Goal: Task Accomplishment & Management: Complete application form

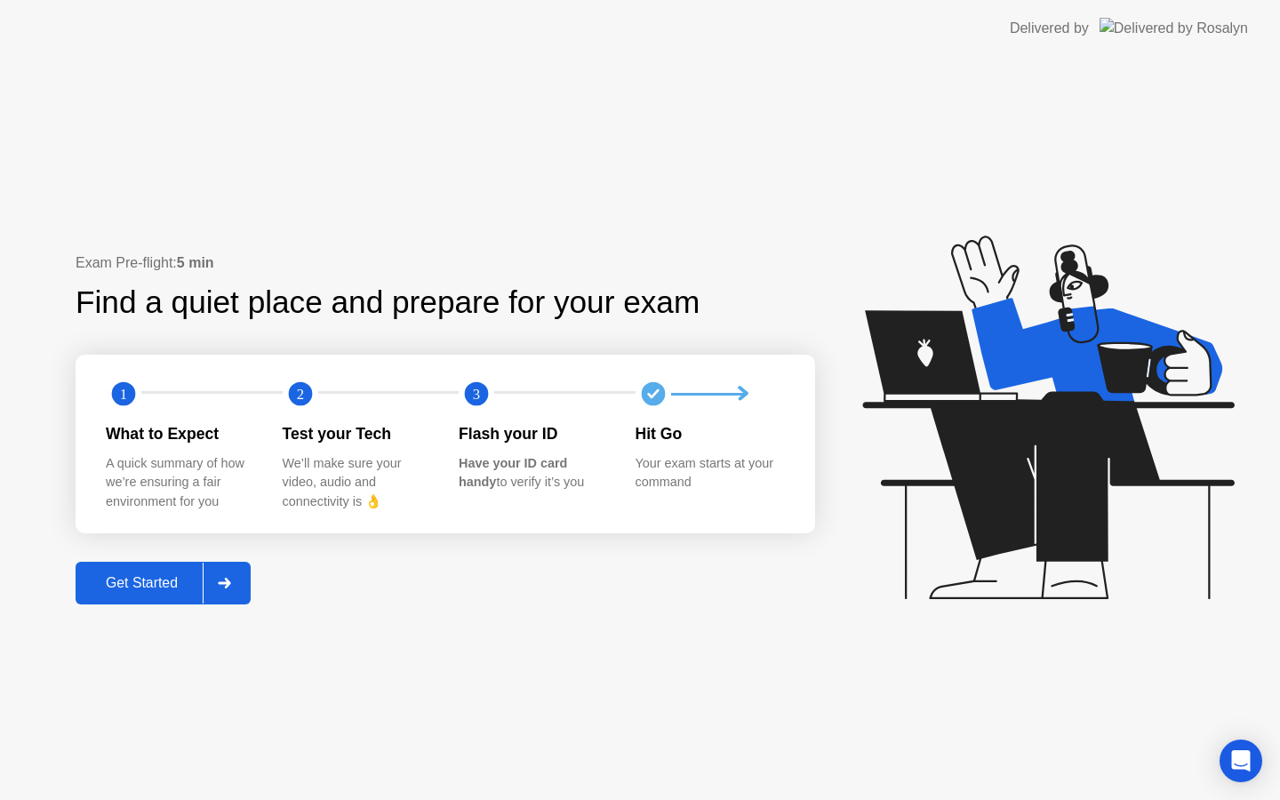
click at [117, 581] on div "Get Started" at bounding box center [142, 583] width 122 height 16
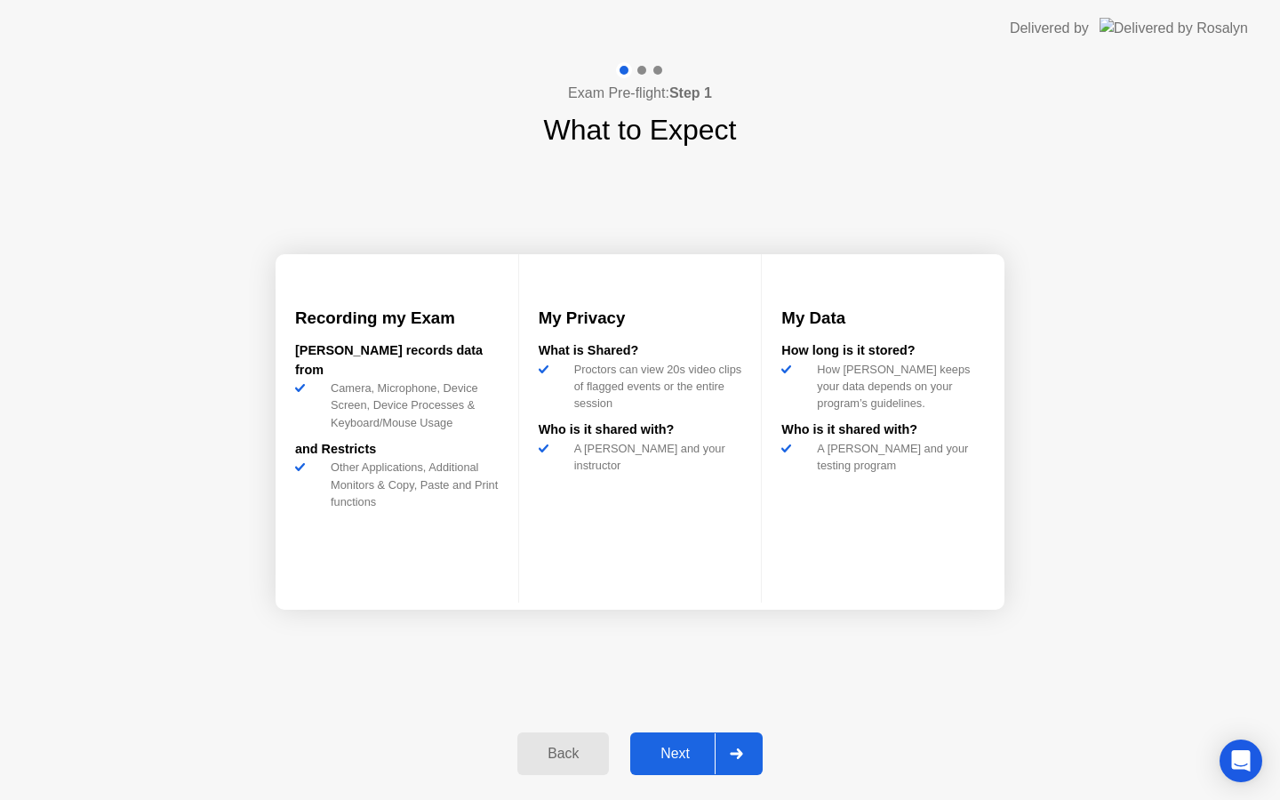
click at [676, 749] on div "Next" at bounding box center [675, 754] width 79 height 16
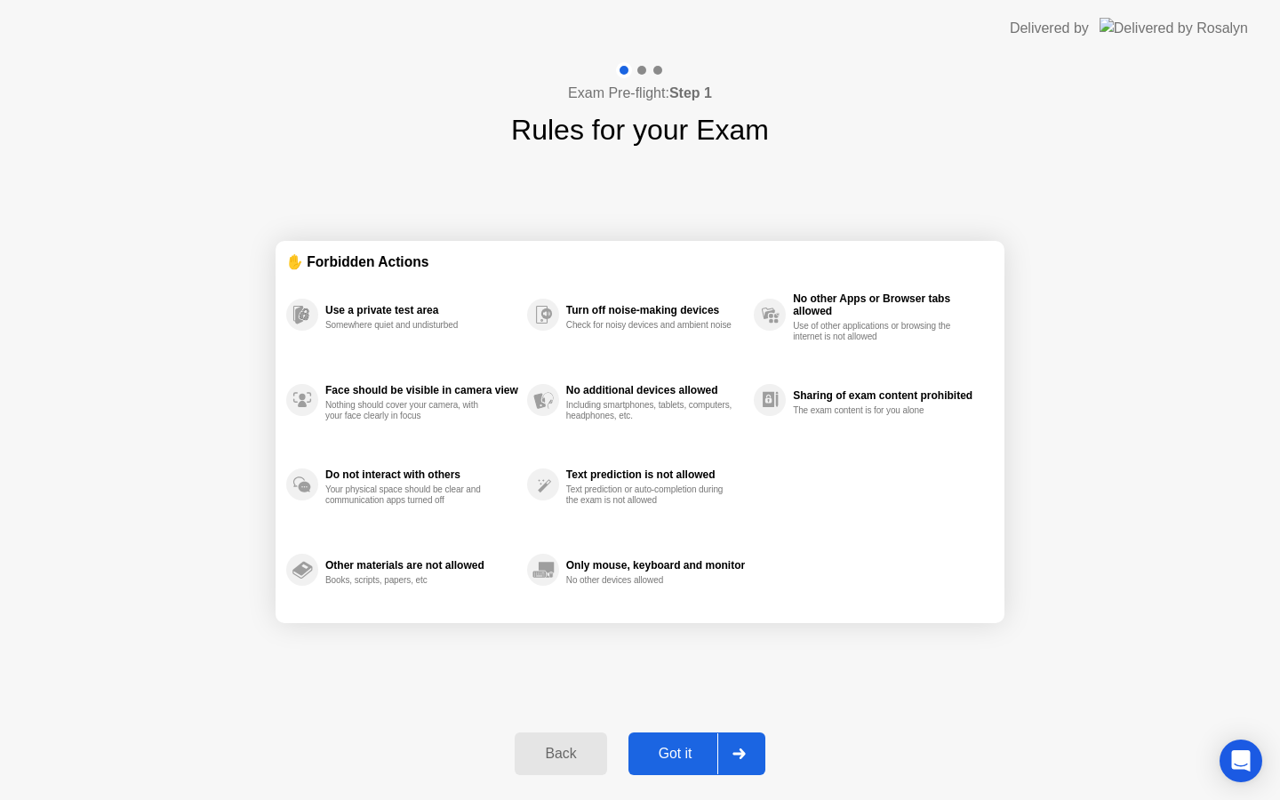
click at [683, 757] on div "Got it" at bounding box center [676, 754] width 84 height 16
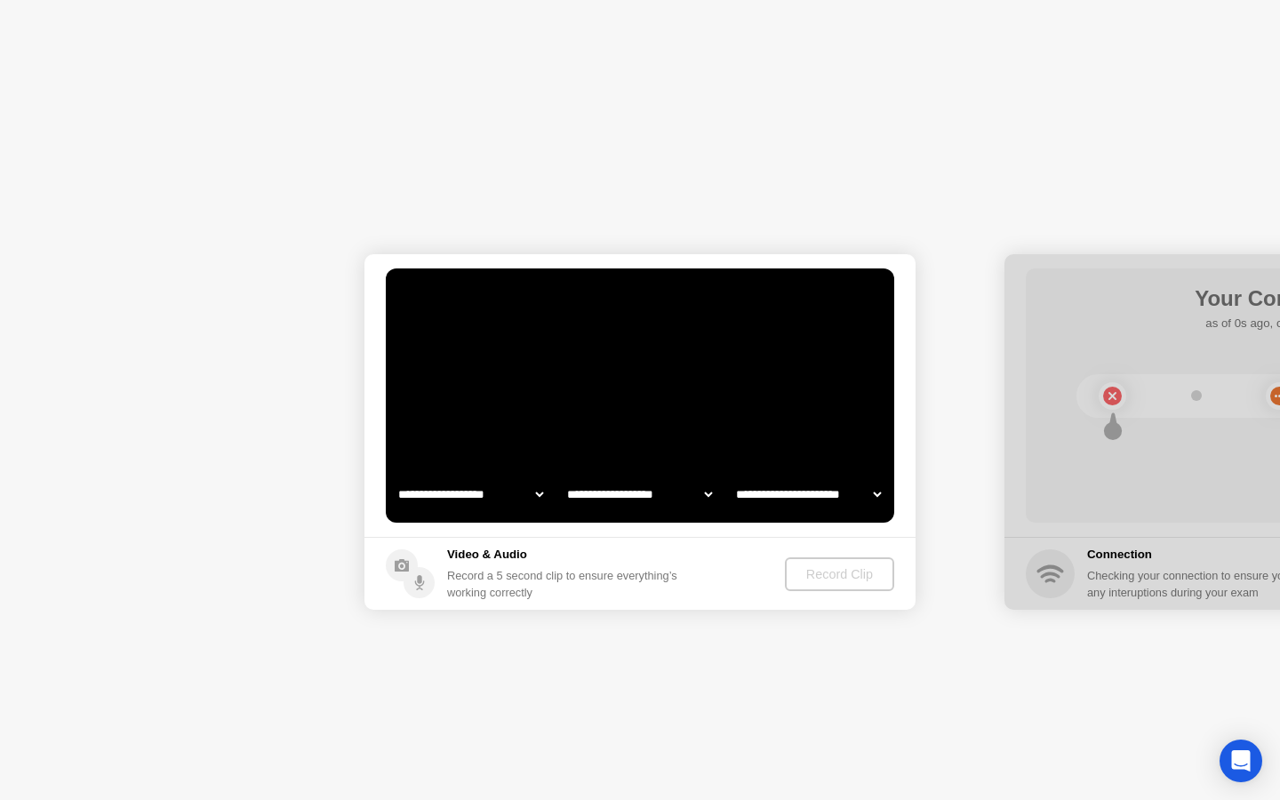
select select "**********"
select select "*******"
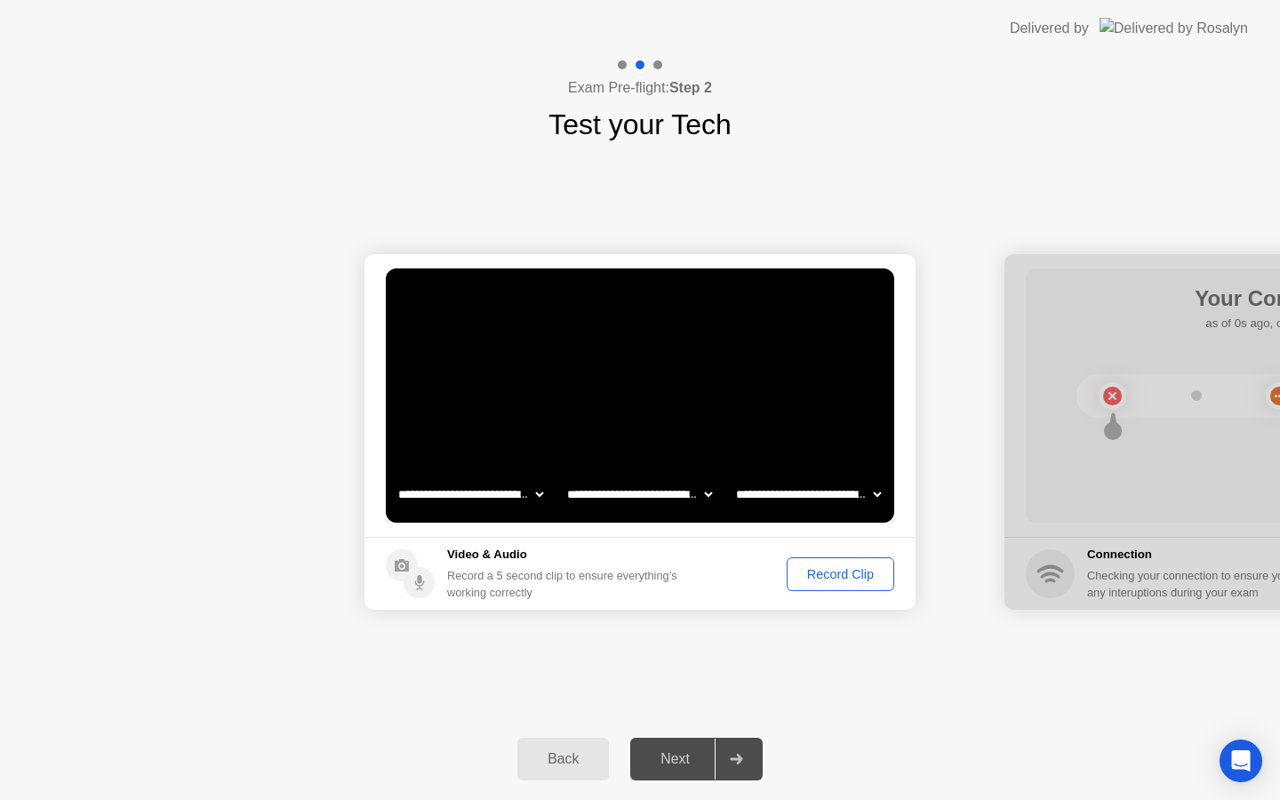
click at [822, 586] on button "Record Clip" at bounding box center [841, 574] width 108 height 34
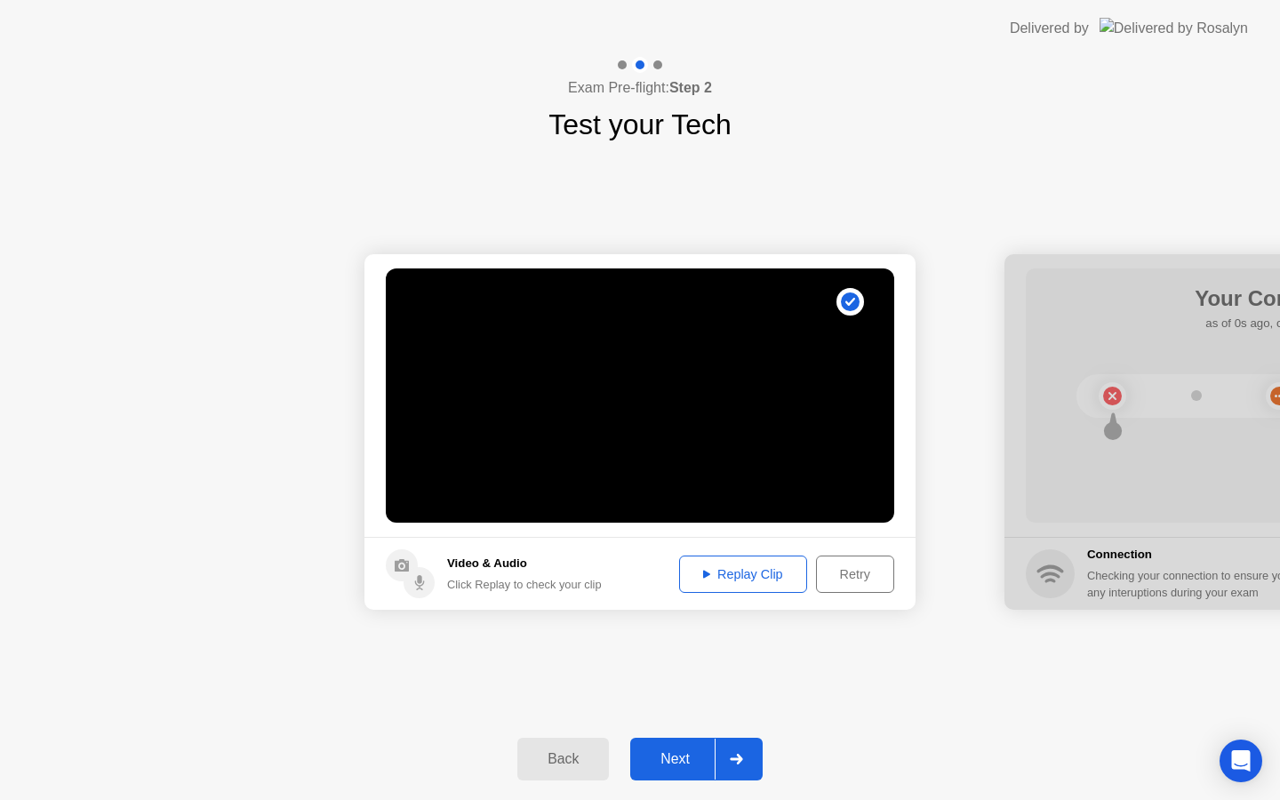
click at [762, 578] on div "Replay Clip" at bounding box center [743, 574] width 116 height 14
click at [682, 757] on div "Next" at bounding box center [675, 759] width 79 height 16
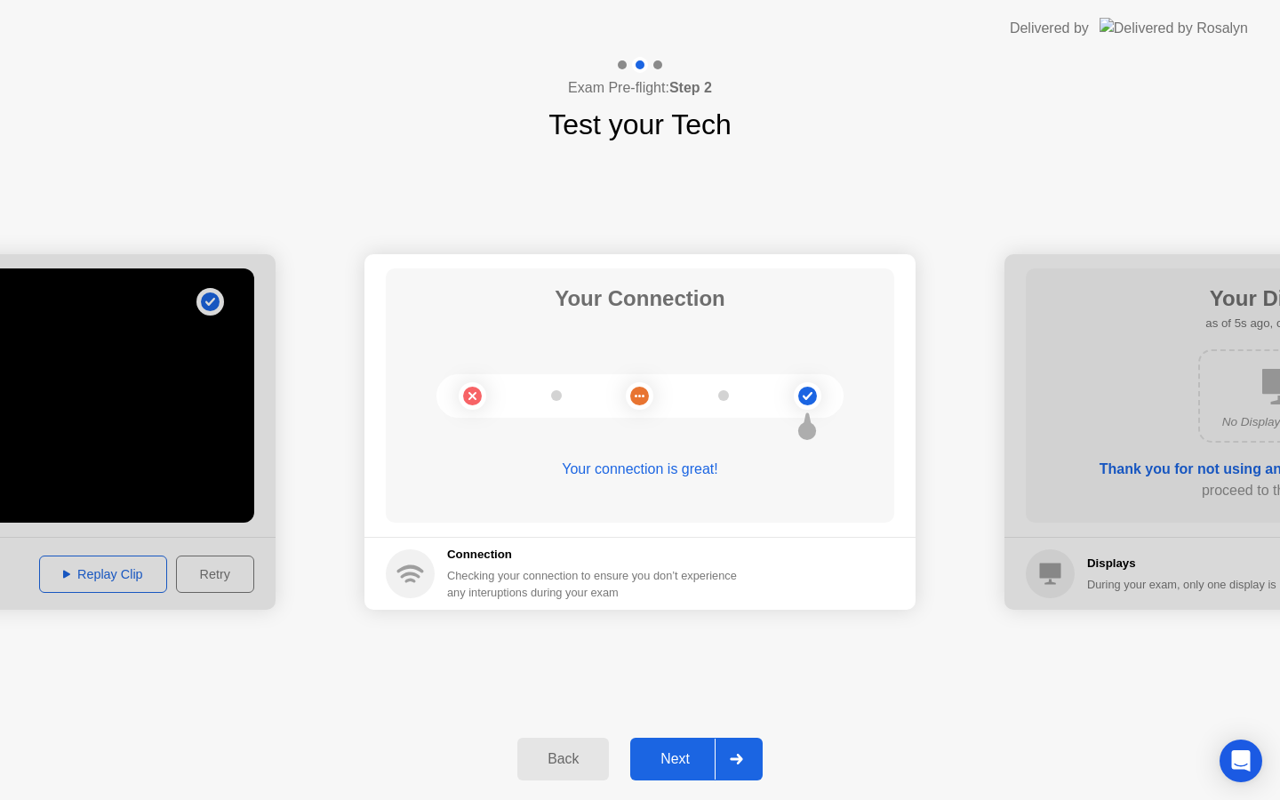
click at [674, 757] on div "Next" at bounding box center [675, 759] width 79 height 16
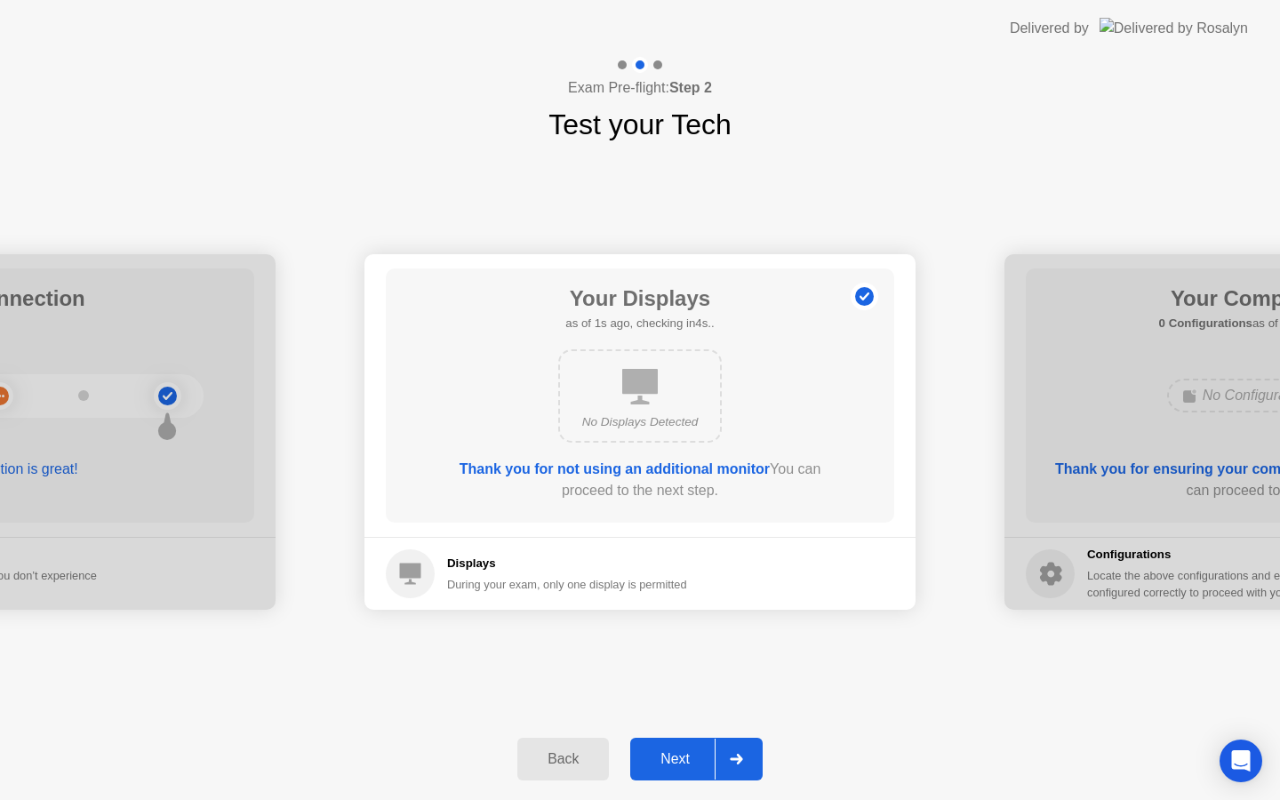
click at [675, 756] on div "Next" at bounding box center [675, 759] width 79 height 16
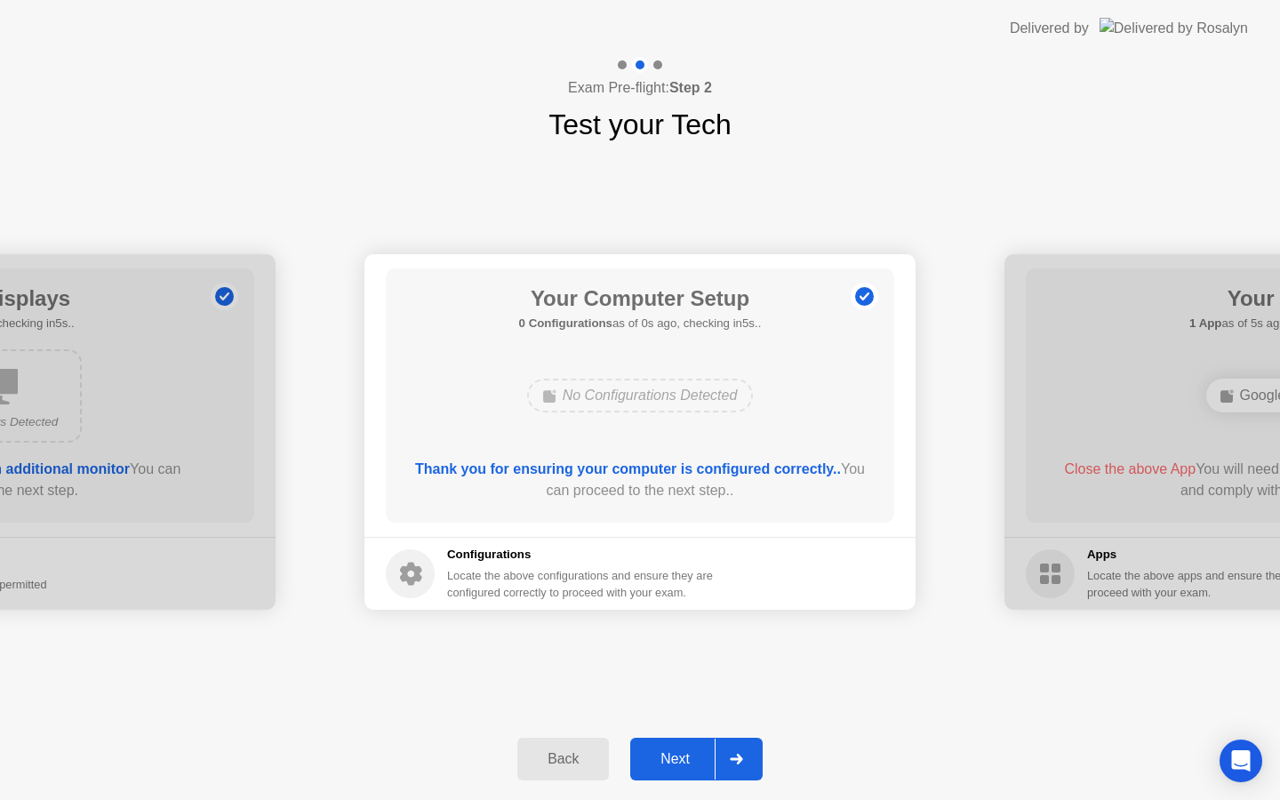
click at [674, 756] on div "Next" at bounding box center [675, 759] width 79 height 16
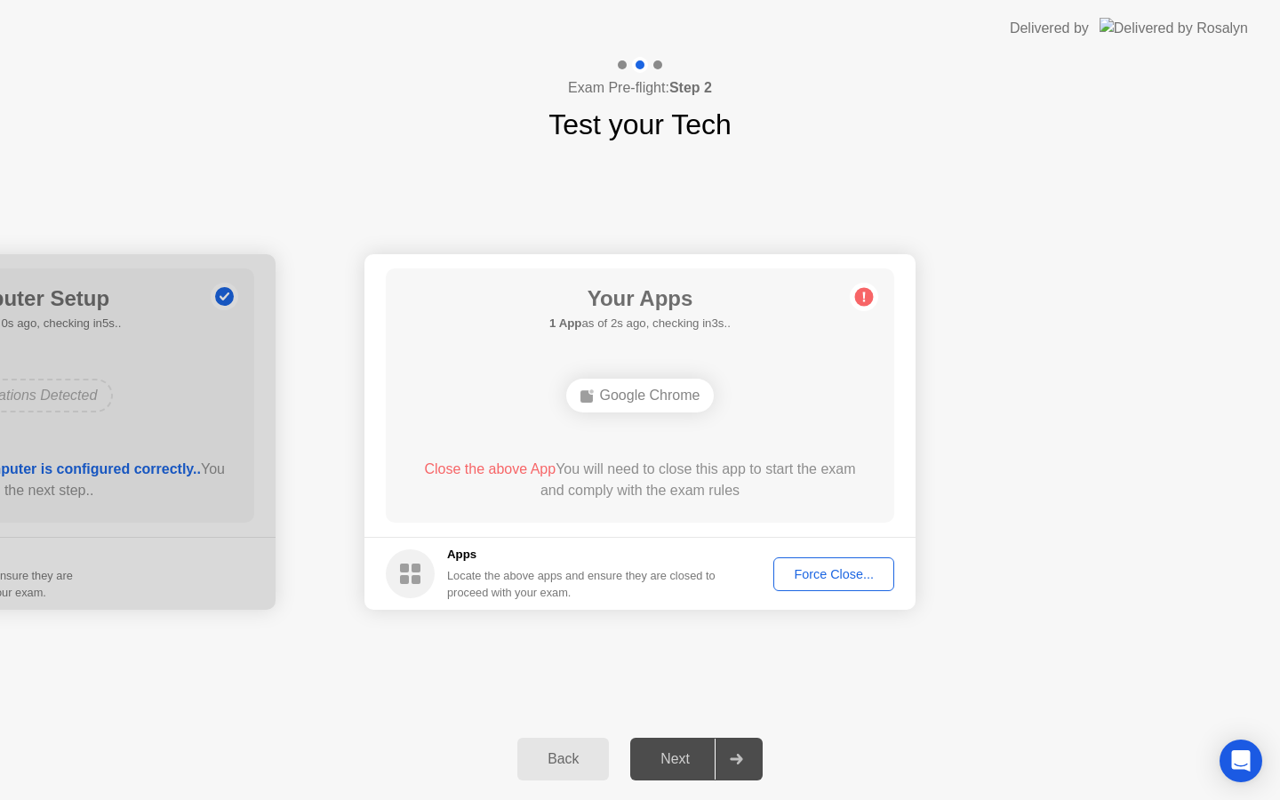
click at [806, 570] on div "Force Close..." at bounding box center [834, 574] width 108 height 14
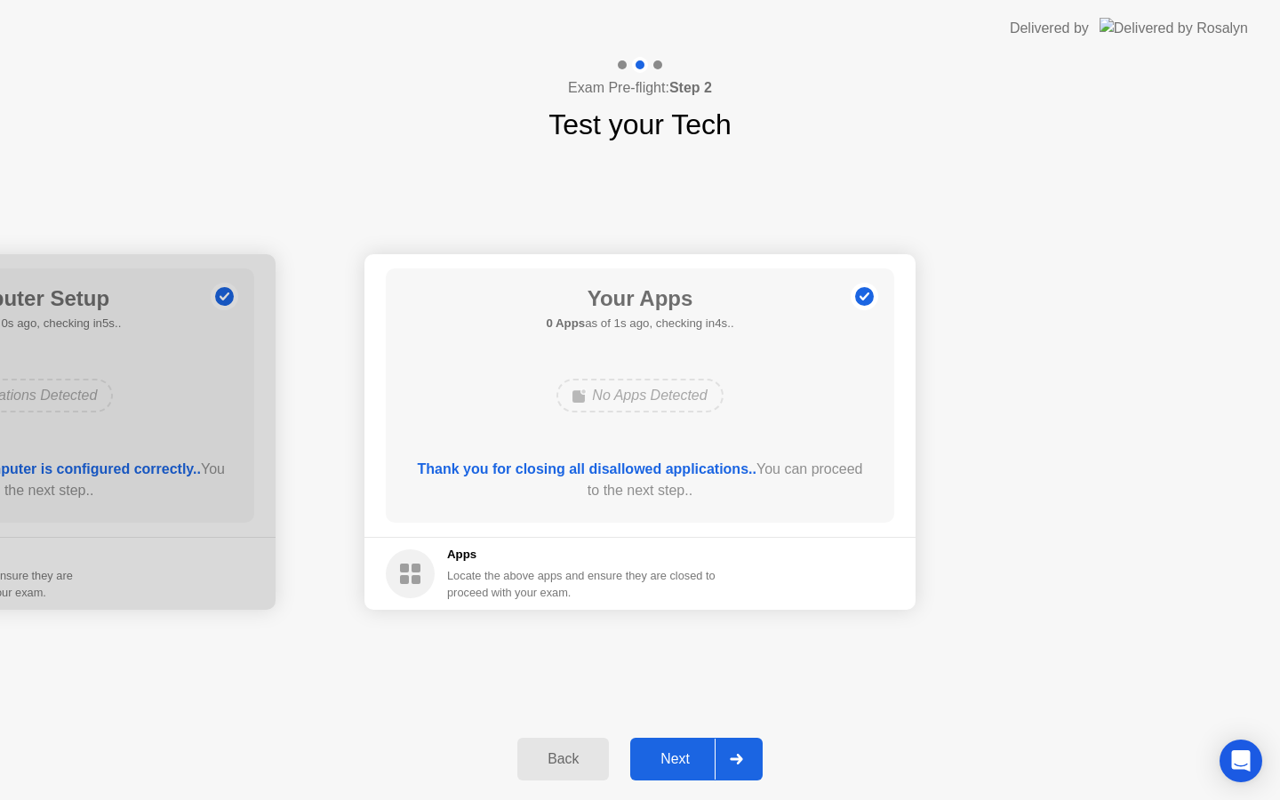
click at [669, 763] on div "Next" at bounding box center [675, 759] width 79 height 16
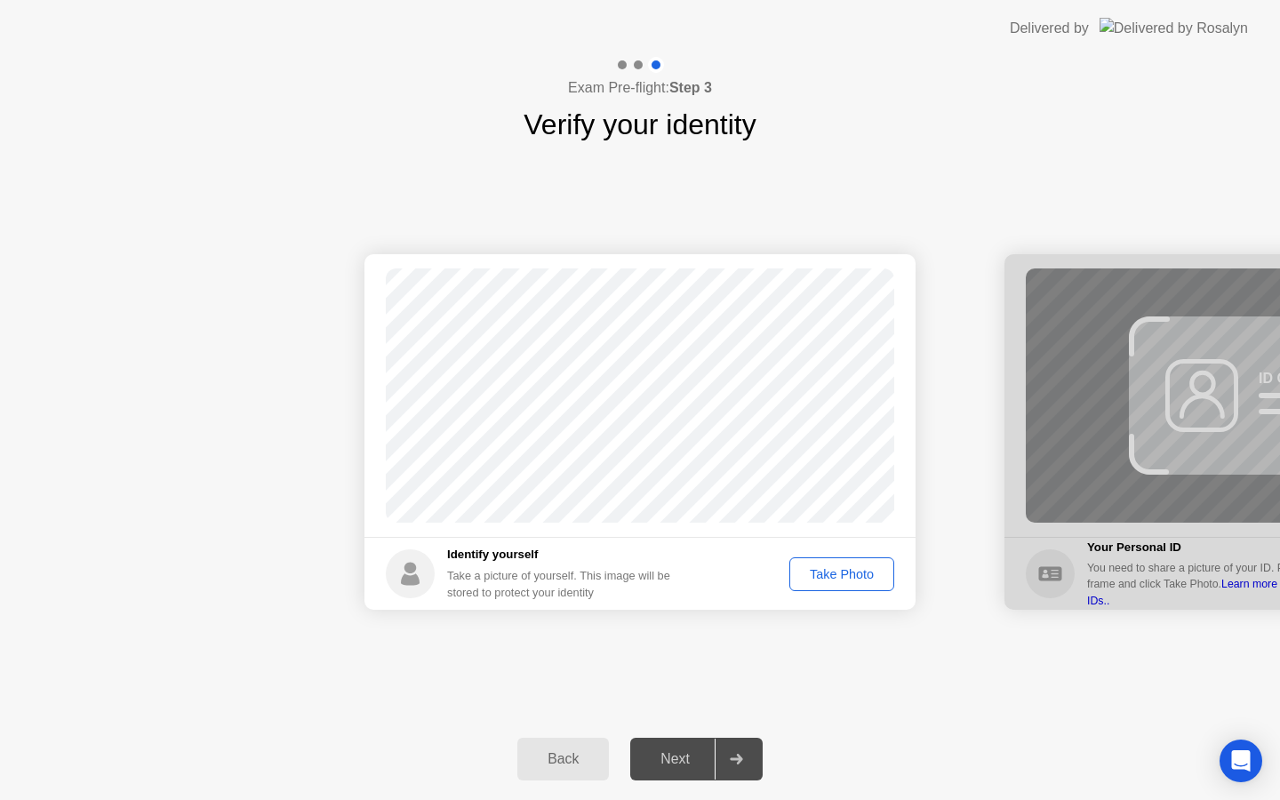
click at [821, 576] on div "Take Photo" at bounding box center [842, 574] width 92 height 14
click at [678, 762] on div "Next" at bounding box center [675, 759] width 79 height 16
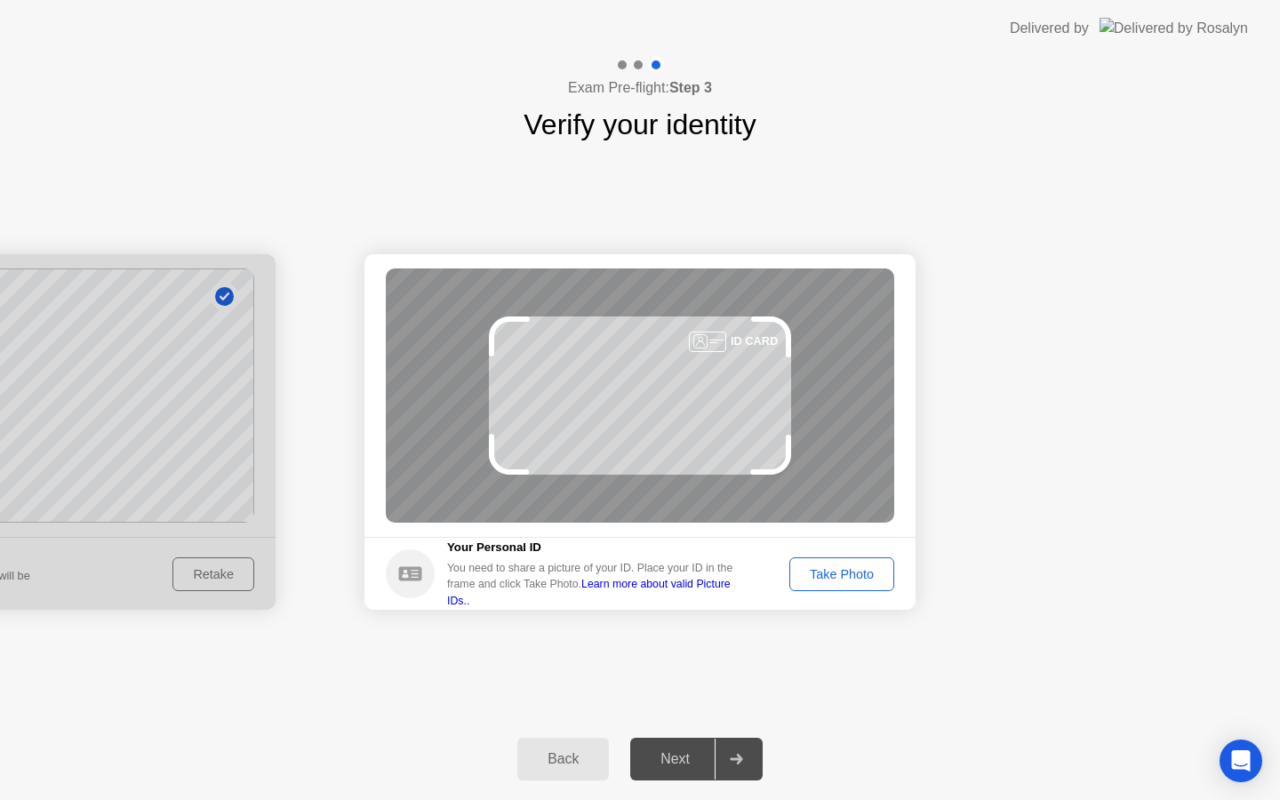
click at [866, 580] on div "Take Photo" at bounding box center [842, 574] width 92 height 14
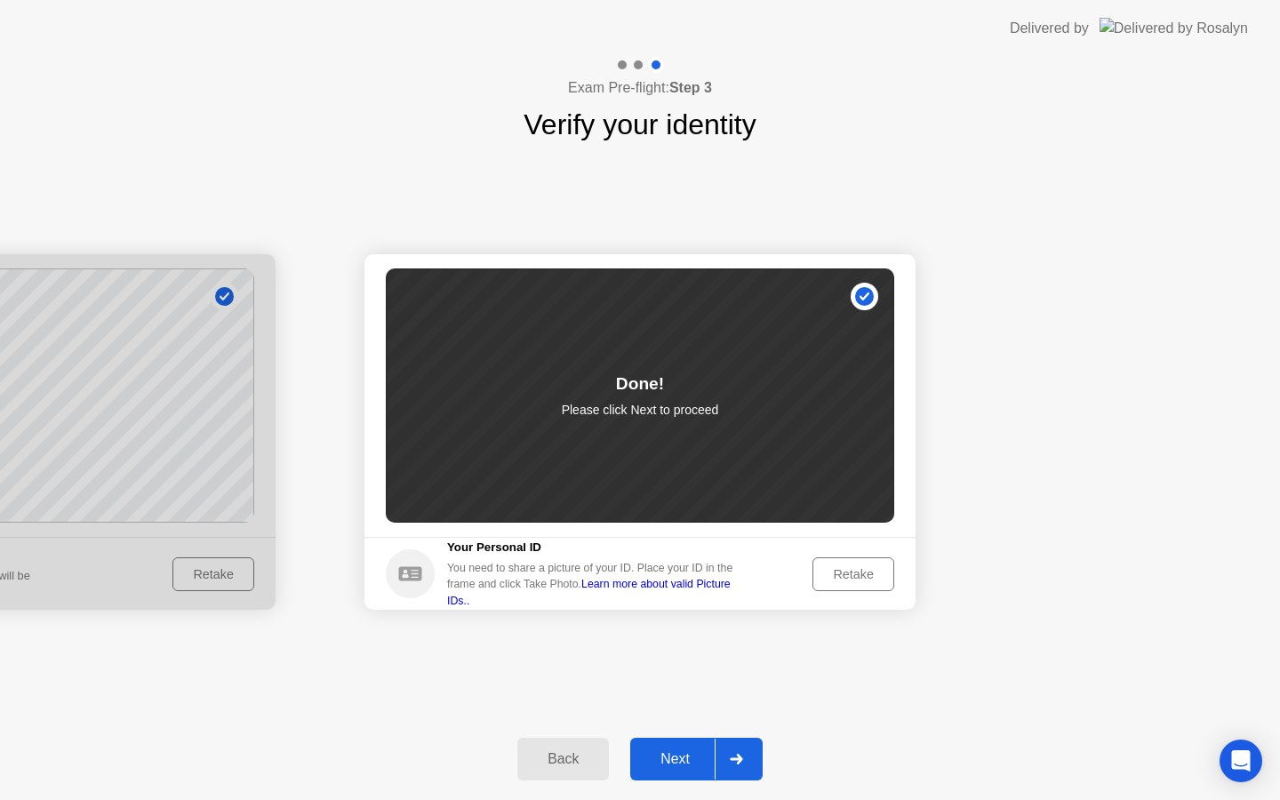
click at [695, 760] on div "Next" at bounding box center [675, 759] width 79 height 16
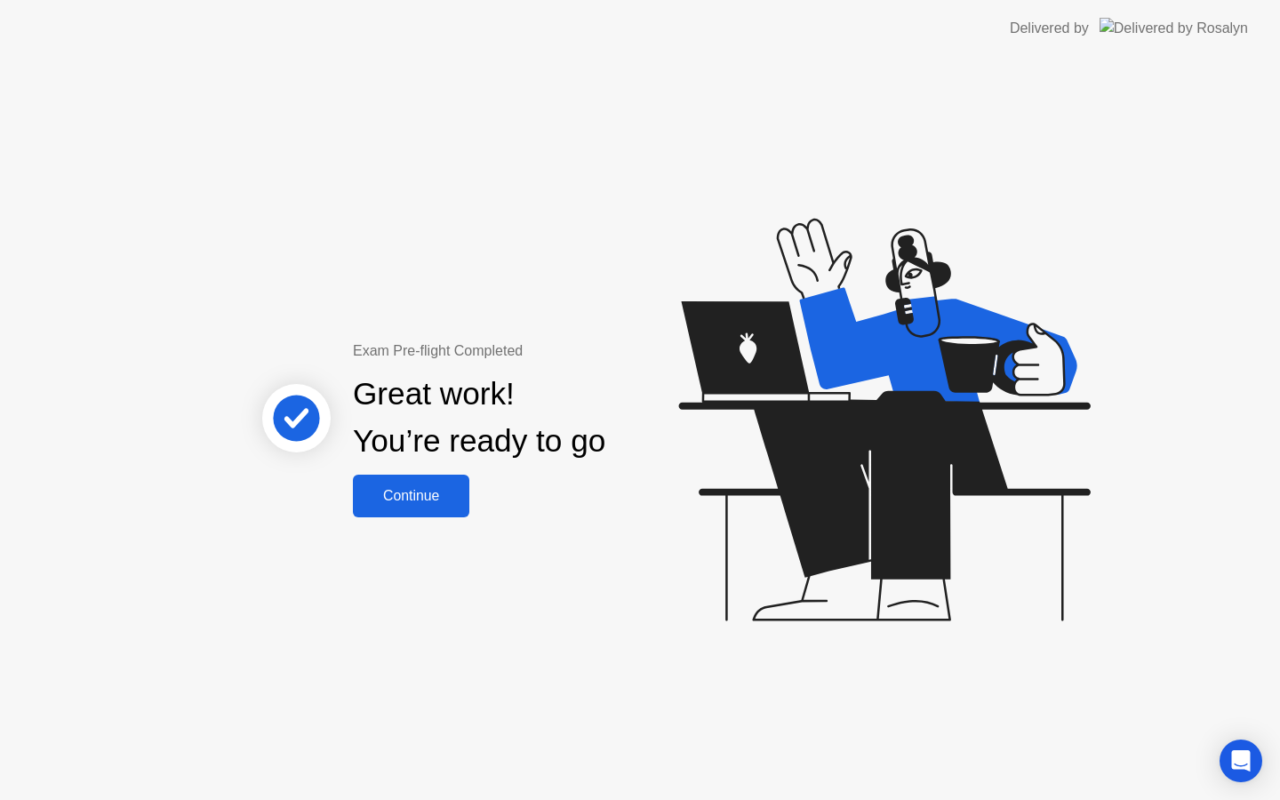
click at [432, 500] on div "Continue" at bounding box center [411, 496] width 106 height 16
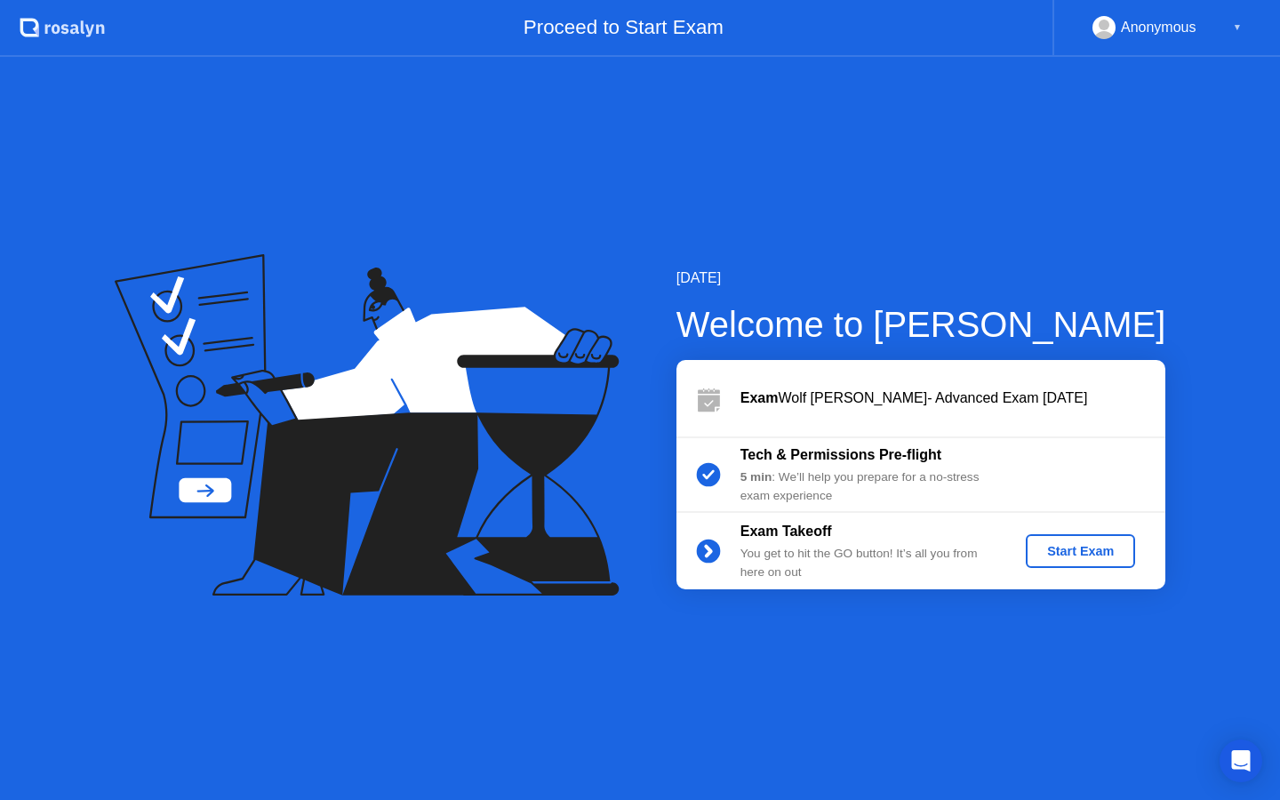
click at [1105, 555] on div "Start Exam" at bounding box center [1080, 551] width 95 height 14
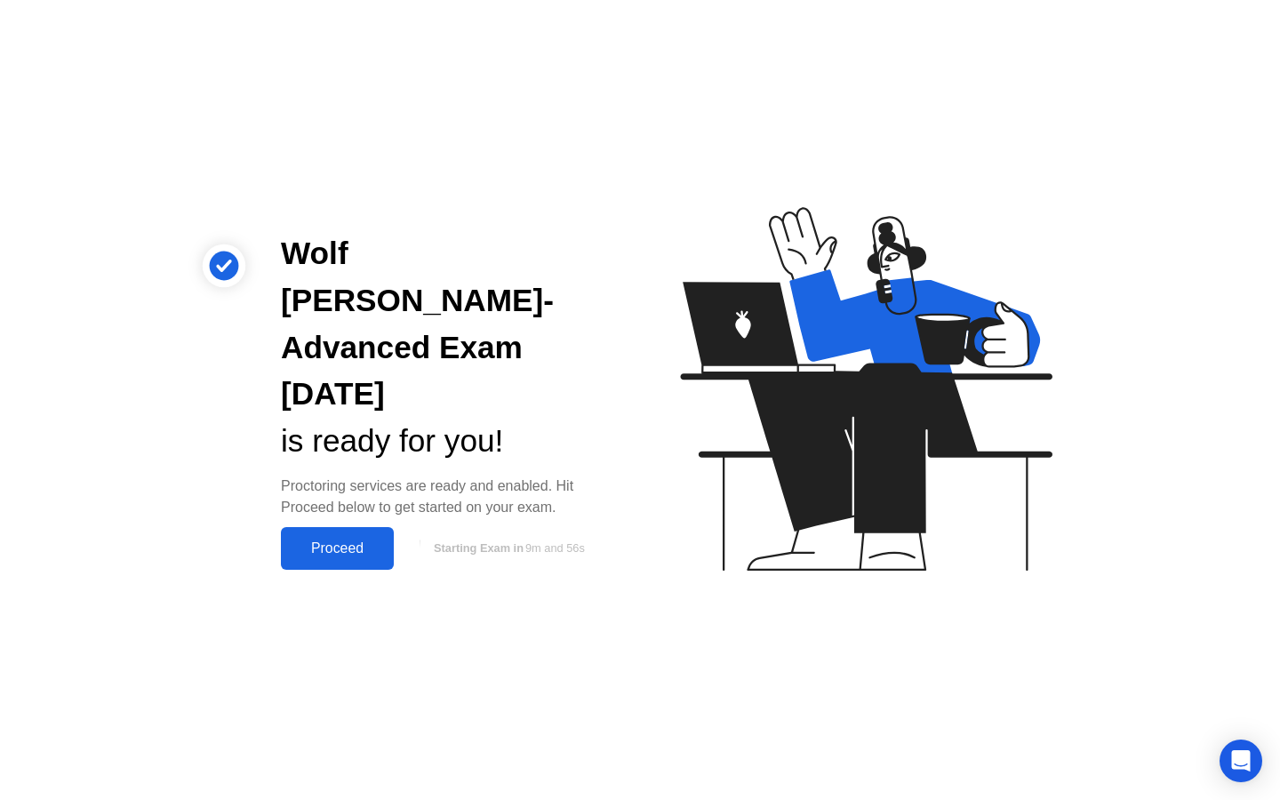
click at [321, 540] on div "Proceed" at bounding box center [337, 548] width 102 height 16
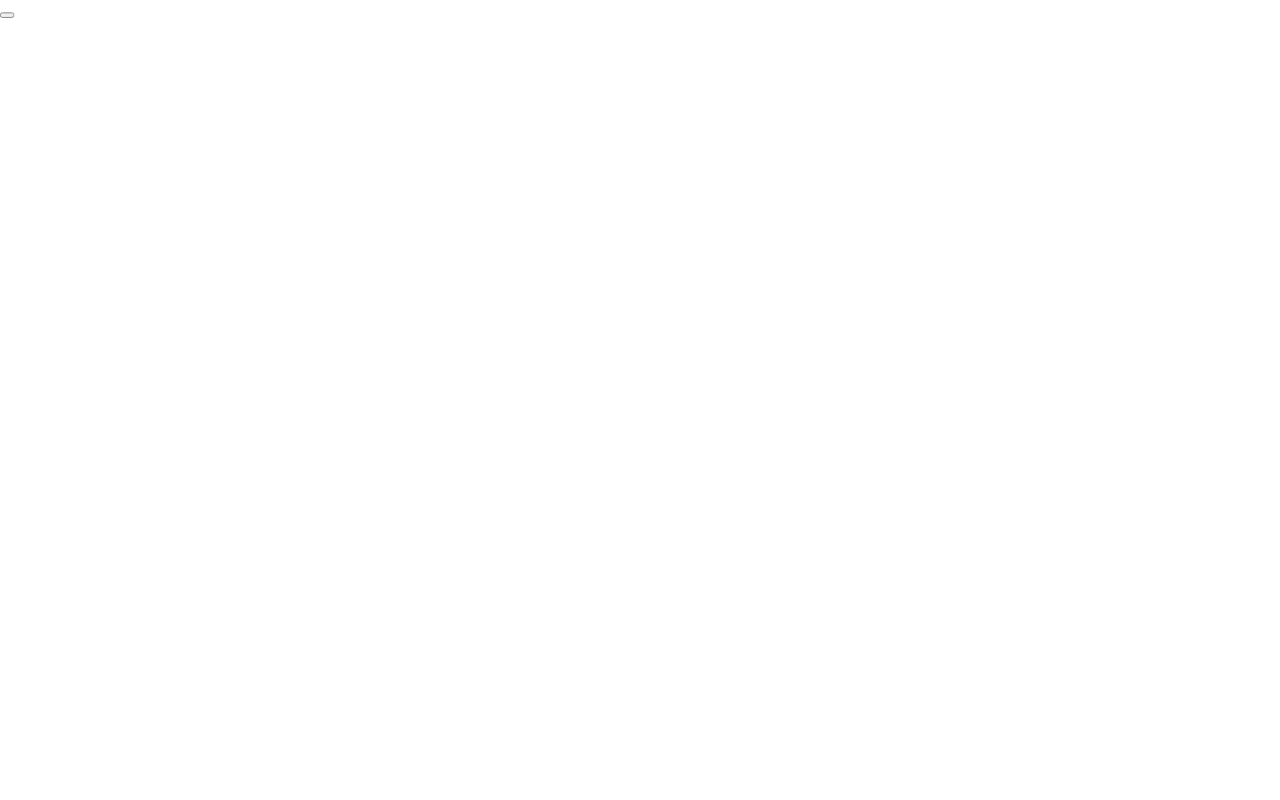
click div "End Proctoring Session"
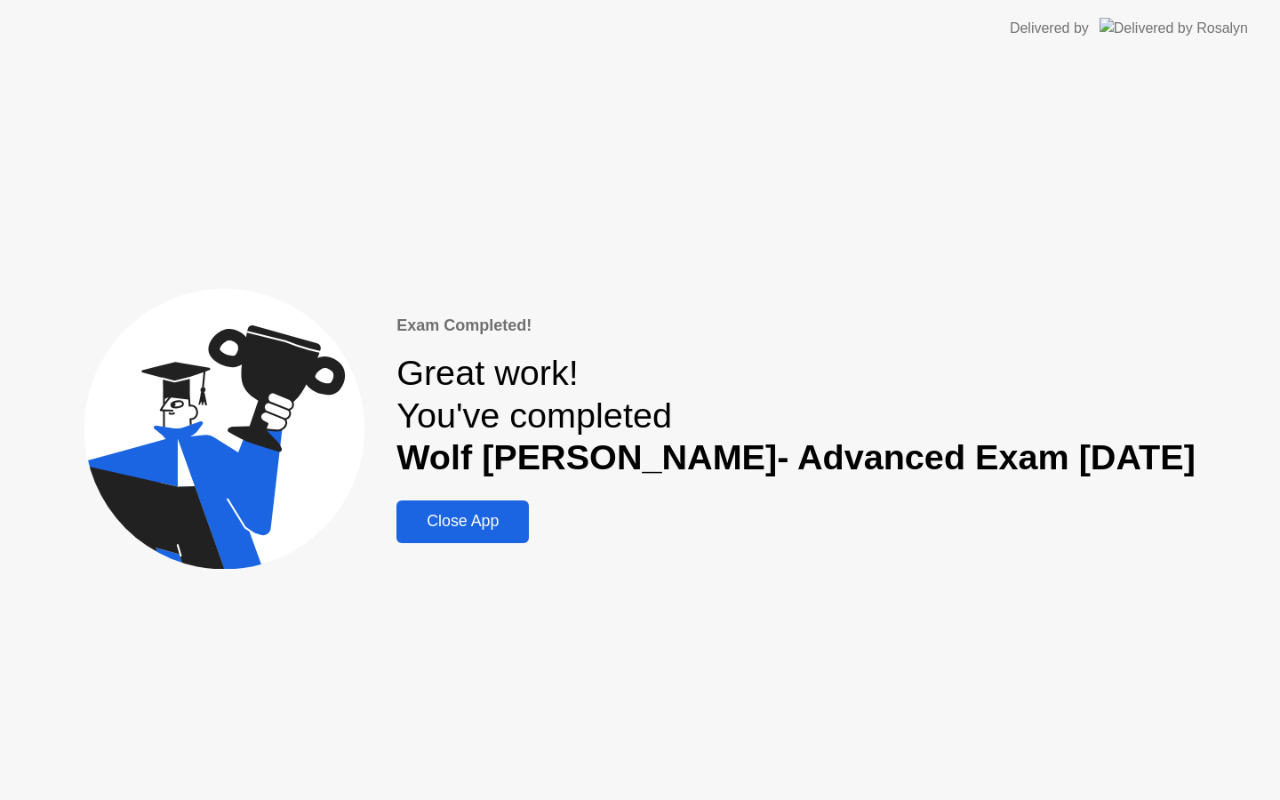
click at [524, 518] on div "Close App" at bounding box center [463, 521] width 122 height 19
